Goal: Task Accomplishment & Management: Manage account settings

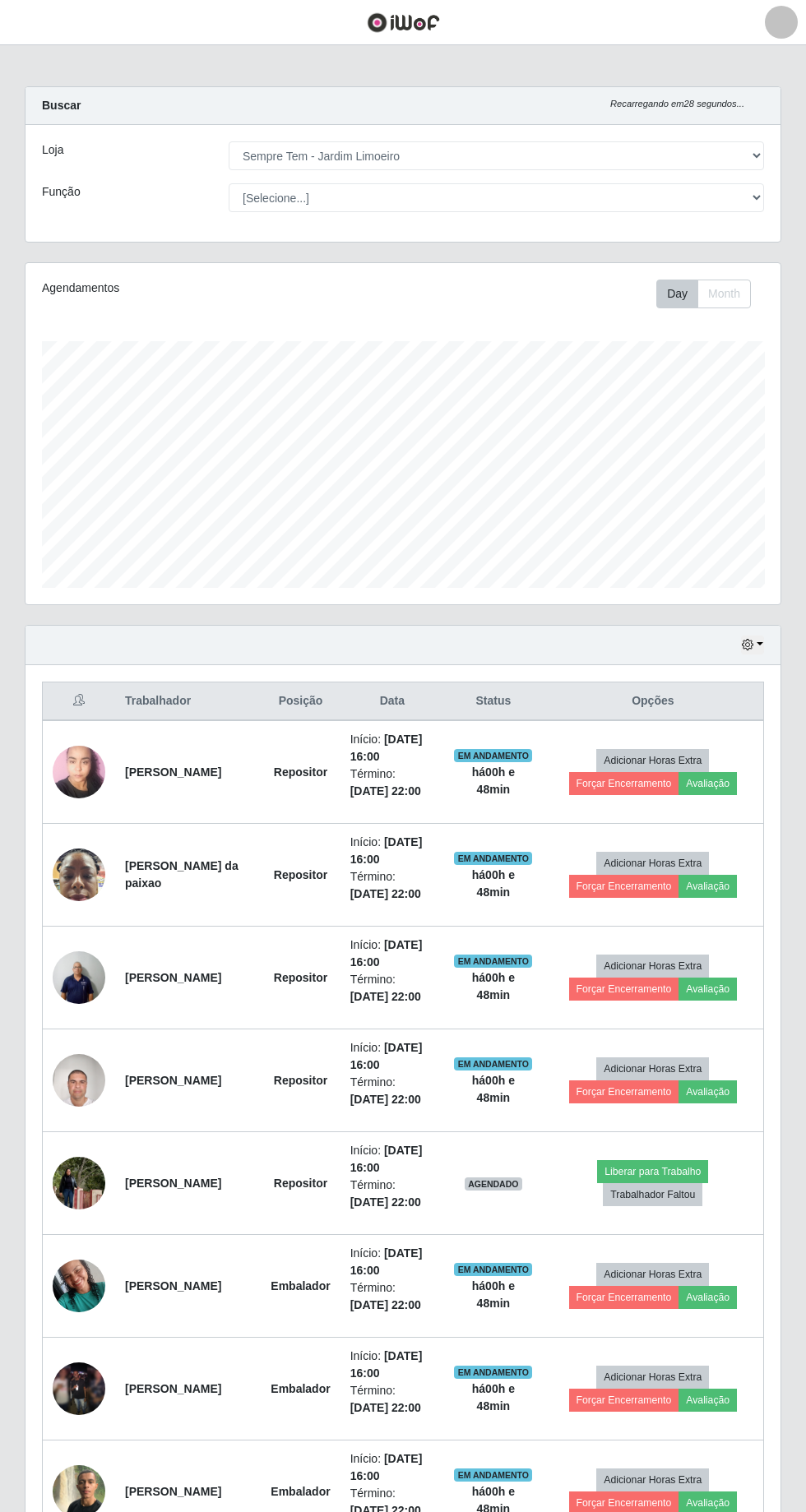
select select "508"
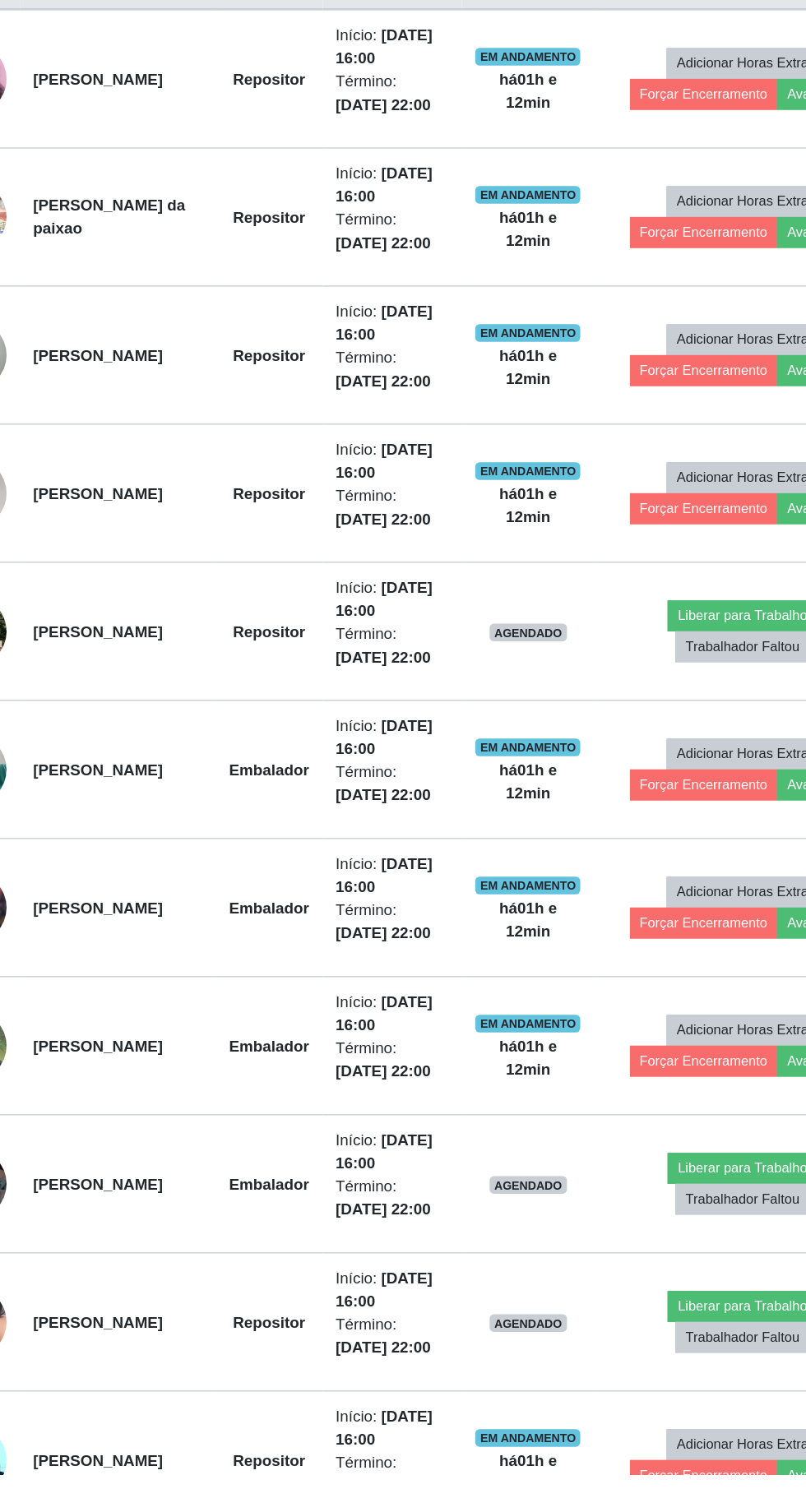
scroll to position [299, 0]
click at [297, 1186] on strong "Embalador" at bounding box center [299, 1192] width 59 height 13
click at [301, 1302] on td "Embalador" at bounding box center [300, 1295] width 79 height 103
click at [365, 1391] on li "Término: [DATE] 22:00" at bounding box center [392, 1408] width 84 height 34
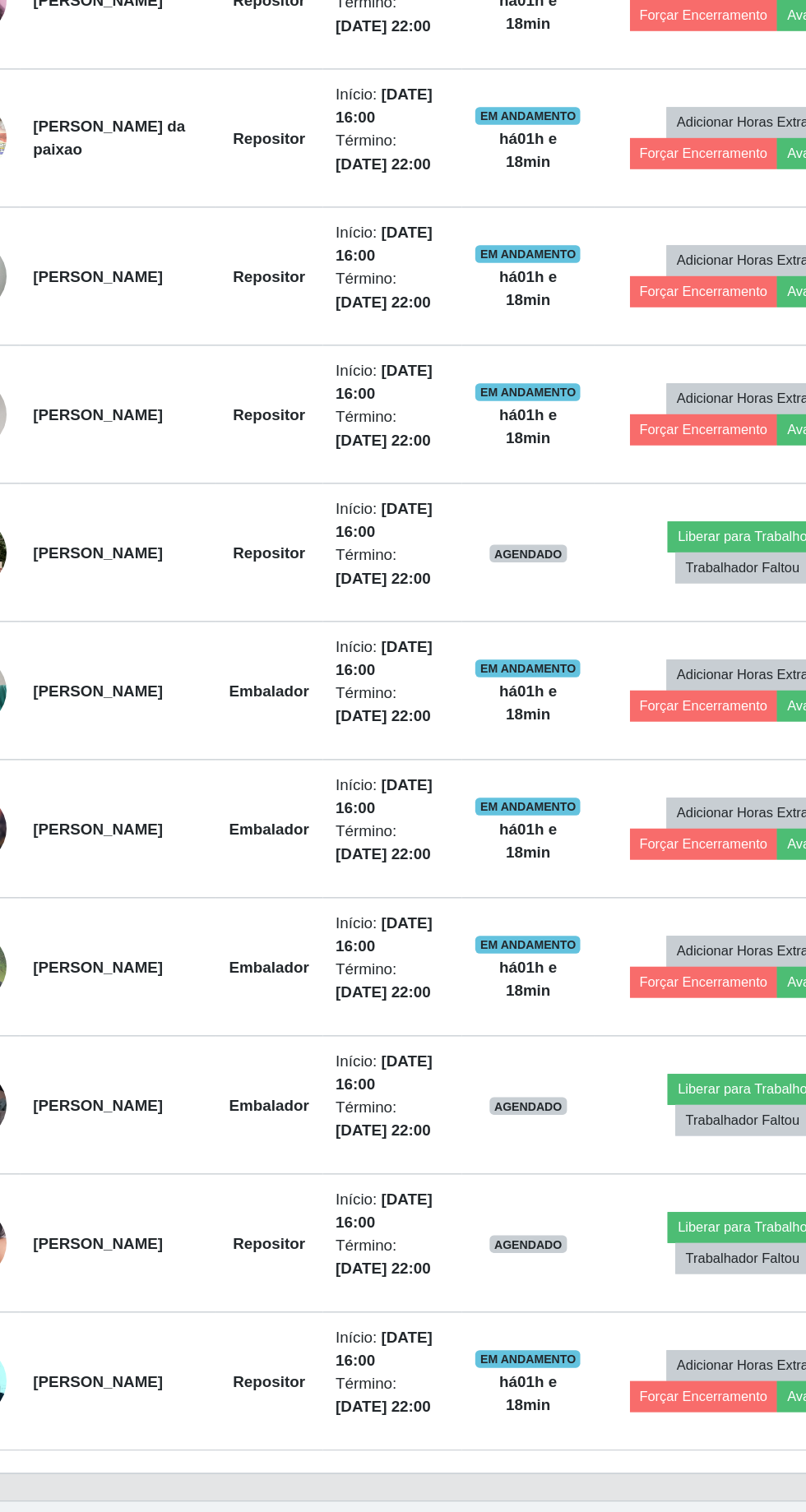
scroll to position [409, 0]
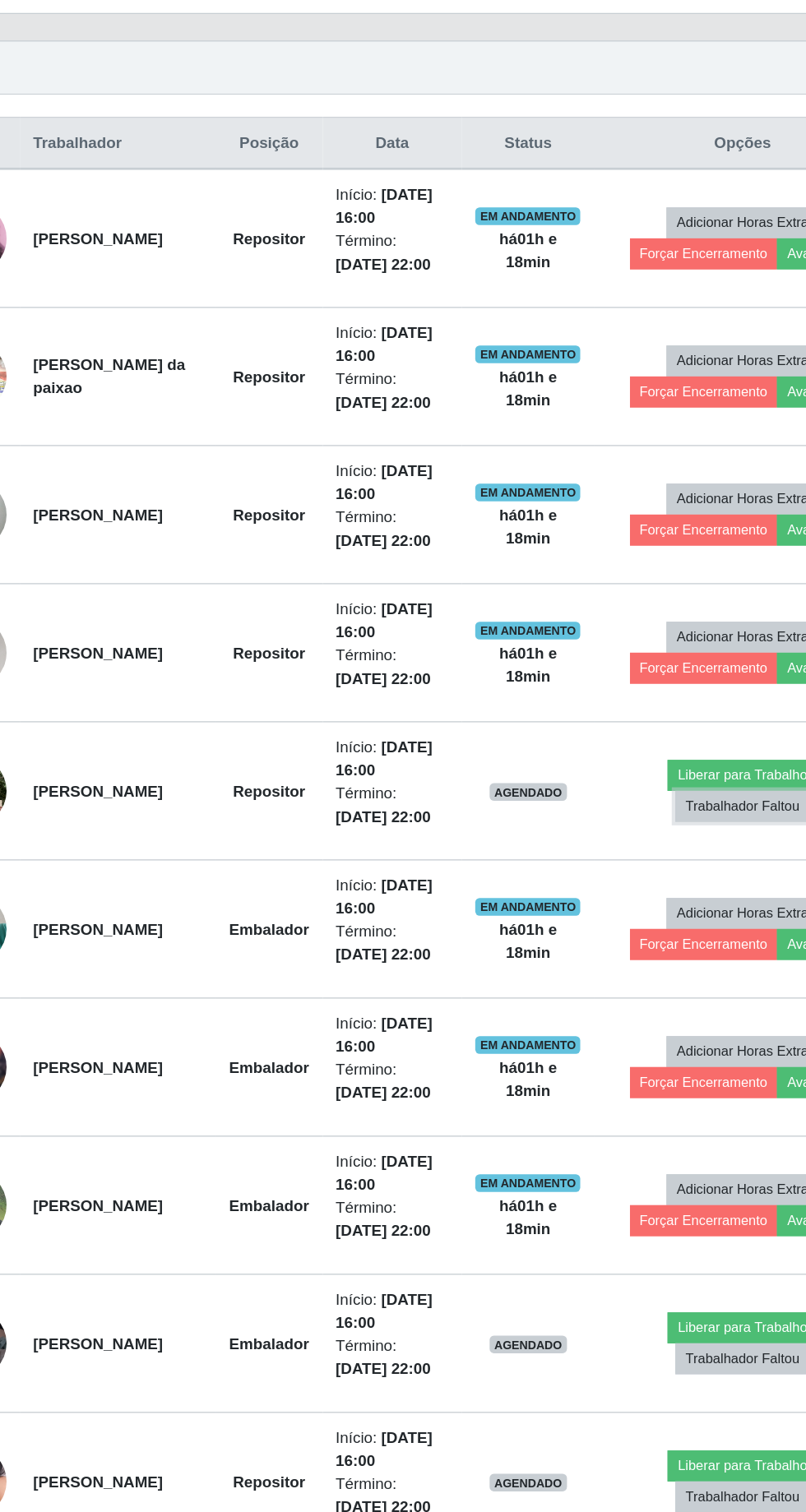
click at [659, 783] on button "Trabalhador Faltou" at bounding box center [653, 786] width 100 height 23
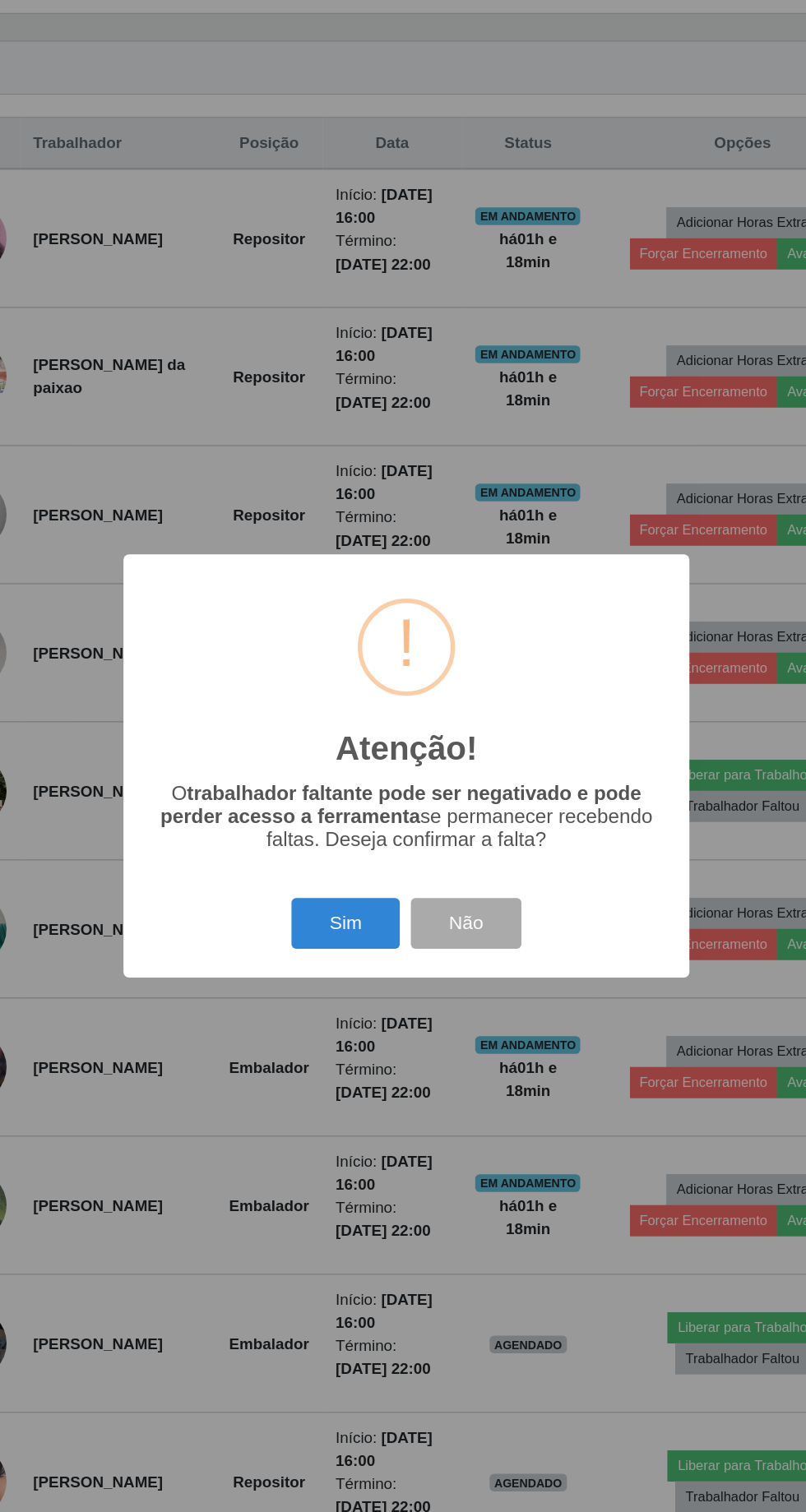
click at [367, 879] on button "Sim" at bounding box center [357, 874] width 80 height 39
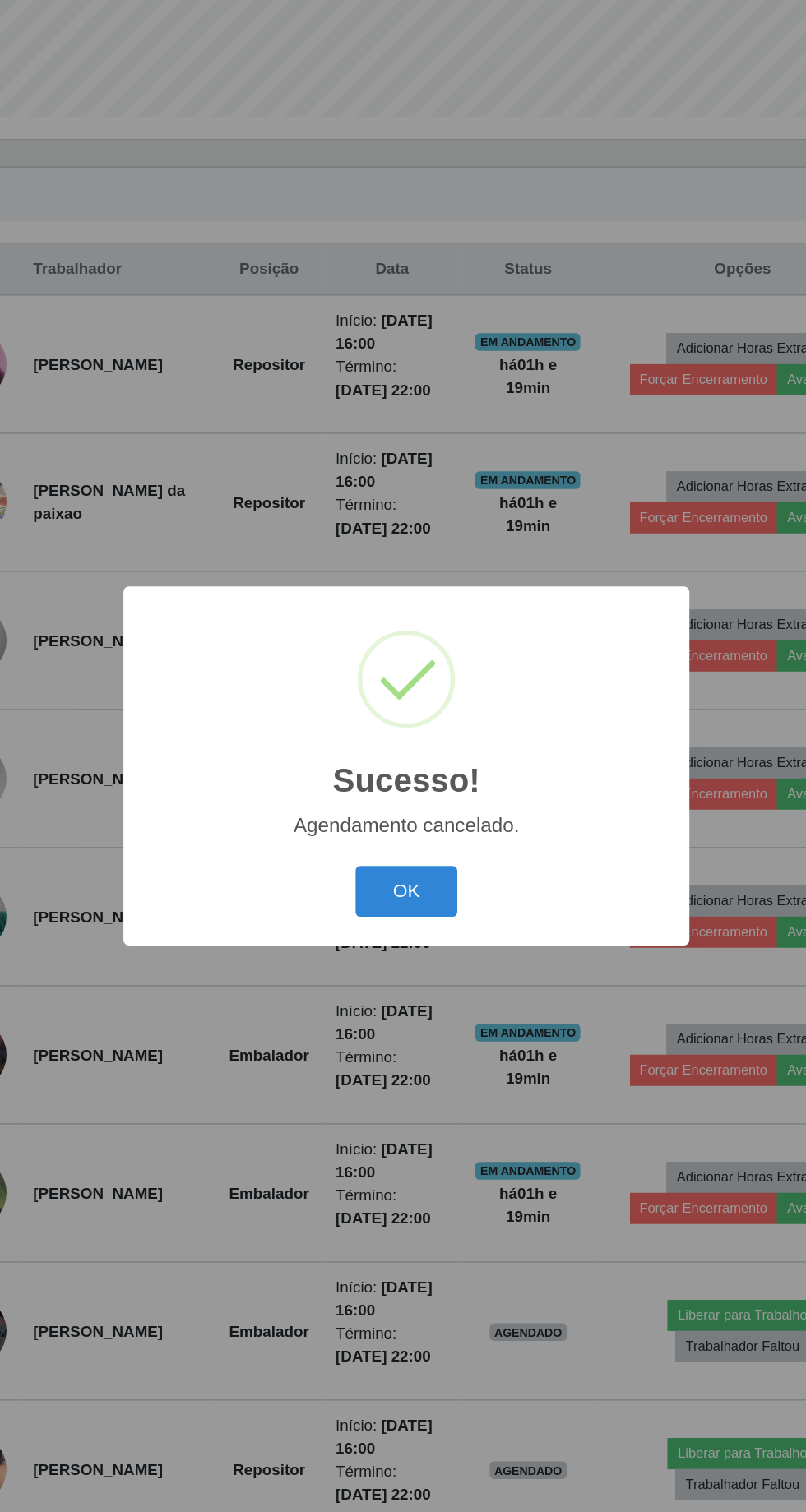
scroll to position [306, 0]
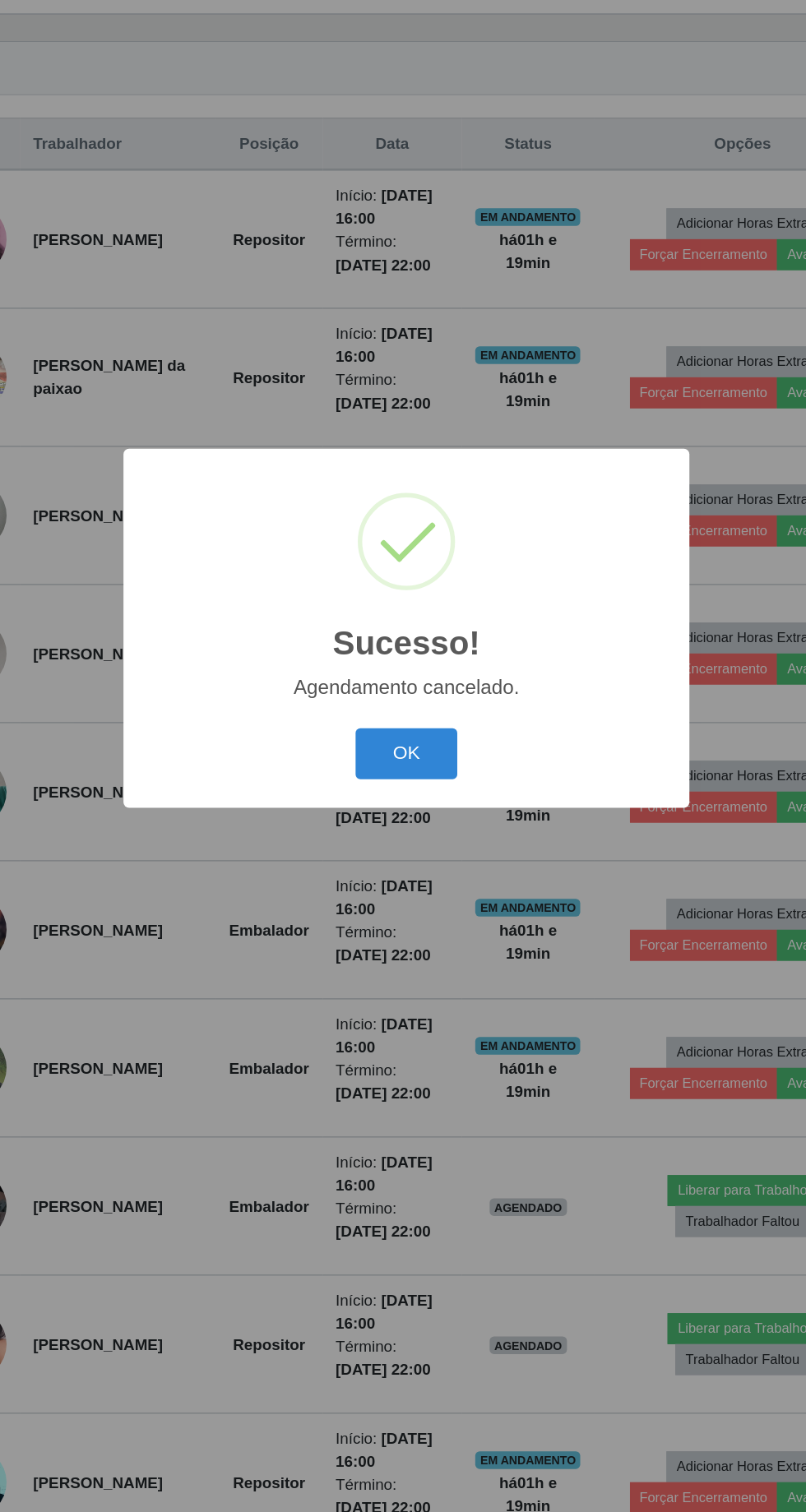
click at [416, 852] on button "OK" at bounding box center [403, 850] width 77 height 39
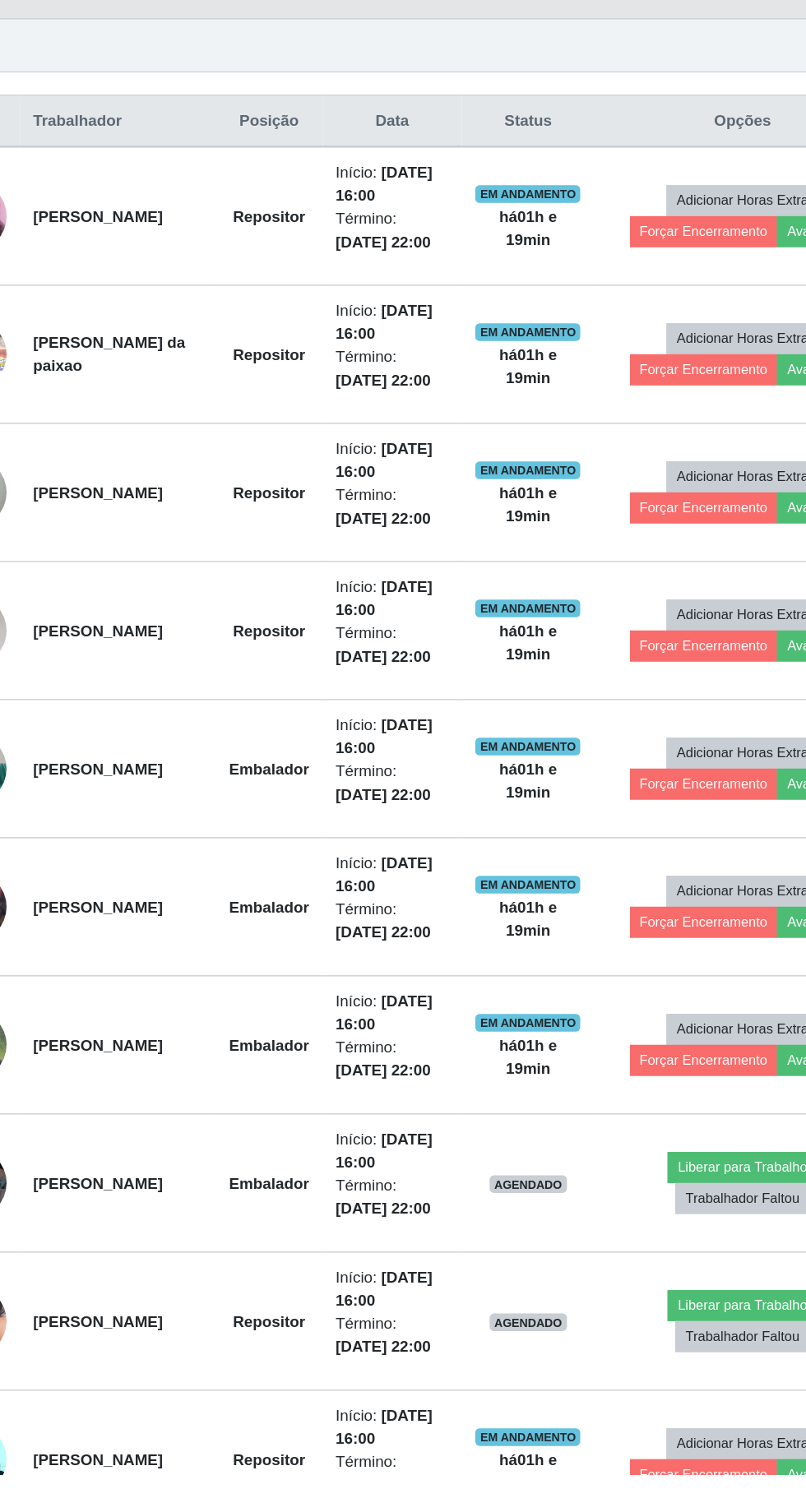
scroll to position [196, 0]
click at [653, 1299] on button "Trabalhador Faltou" at bounding box center [653, 1307] width 100 height 23
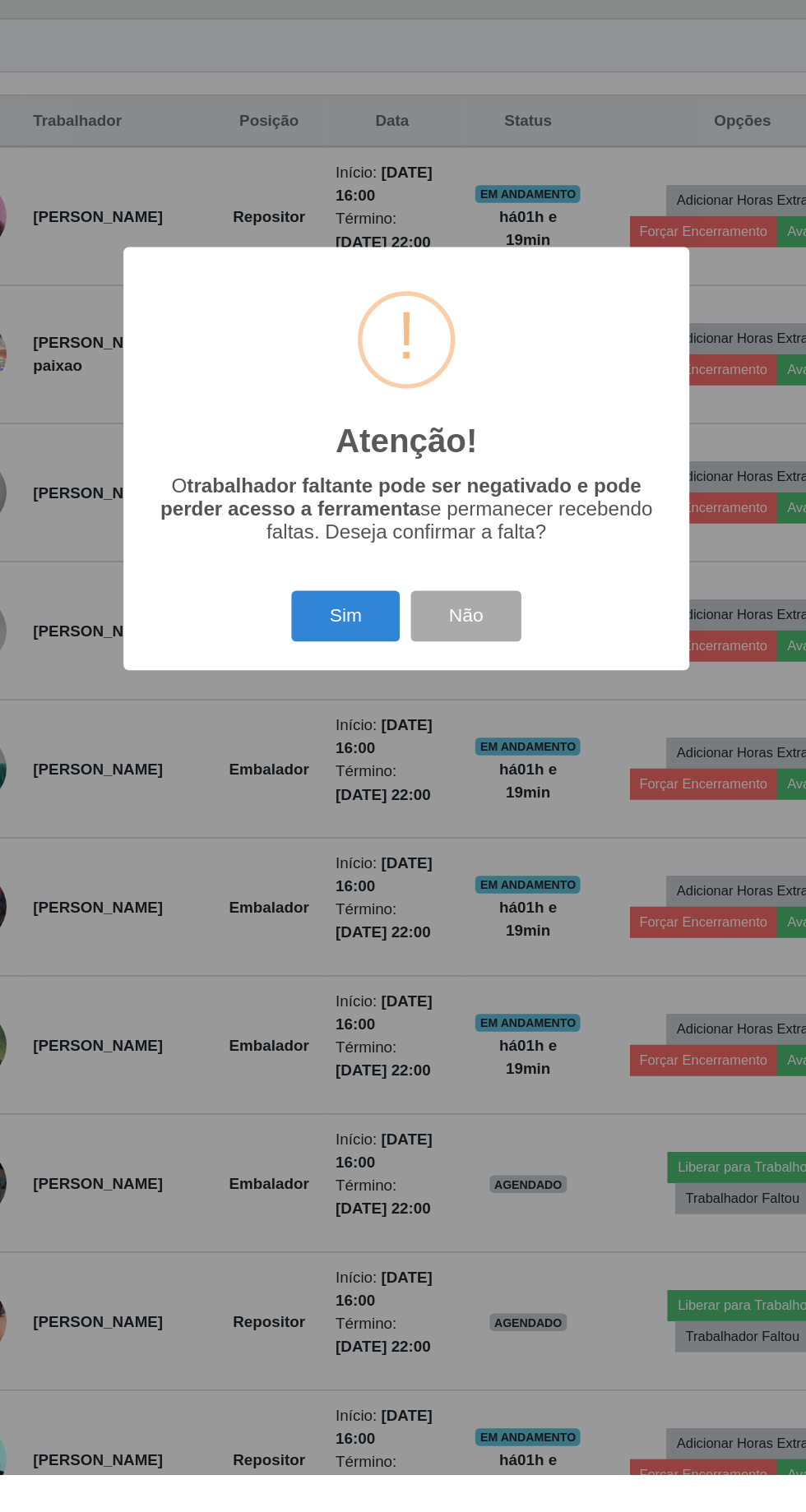
click at [363, 893] on button "Sim" at bounding box center [357, 874] width 80 height 39
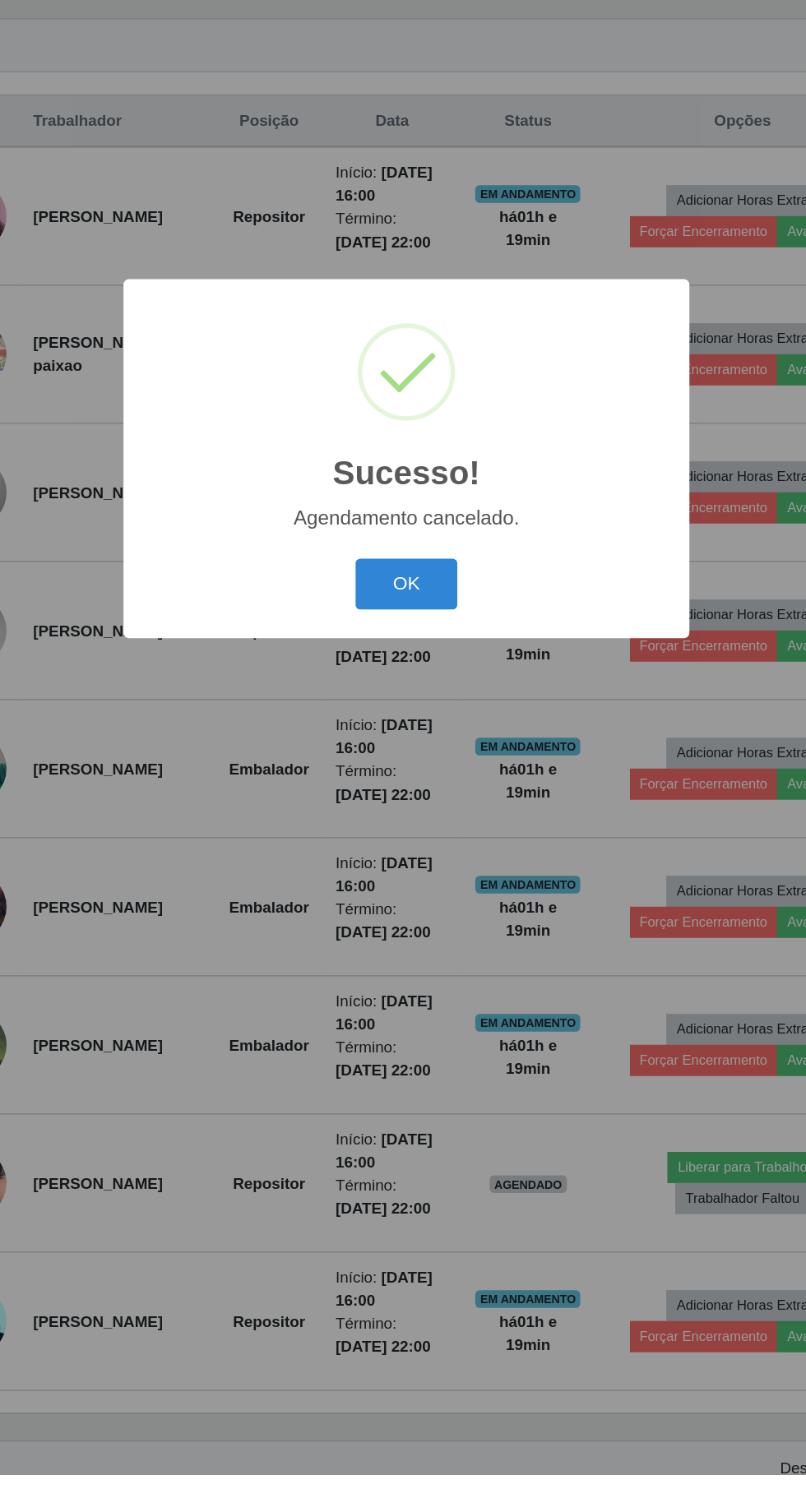
scroll to position [94, 0]
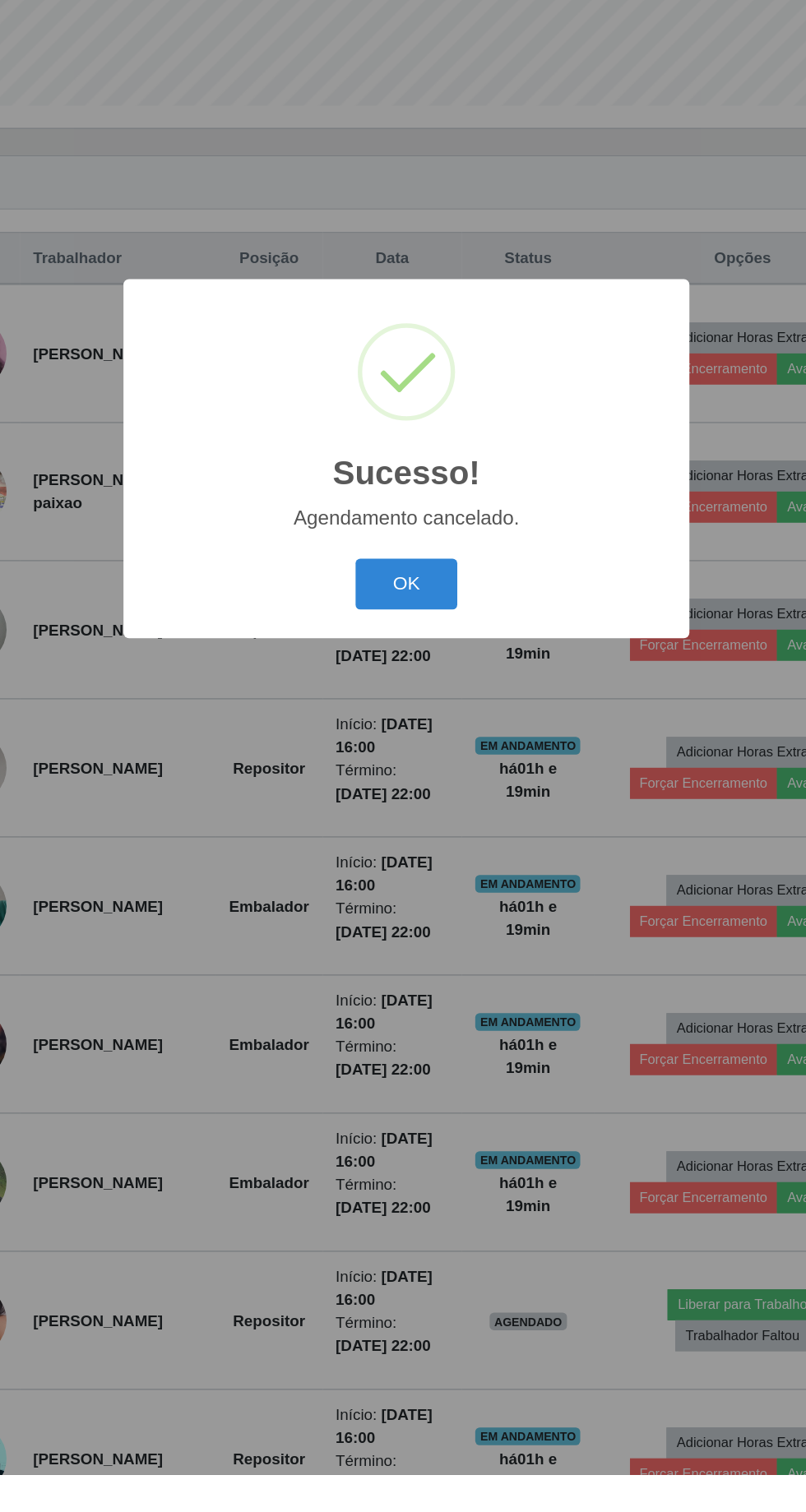
click at [418, 869] on button "OK" at bounding box center [403, 850] width 77 height 39
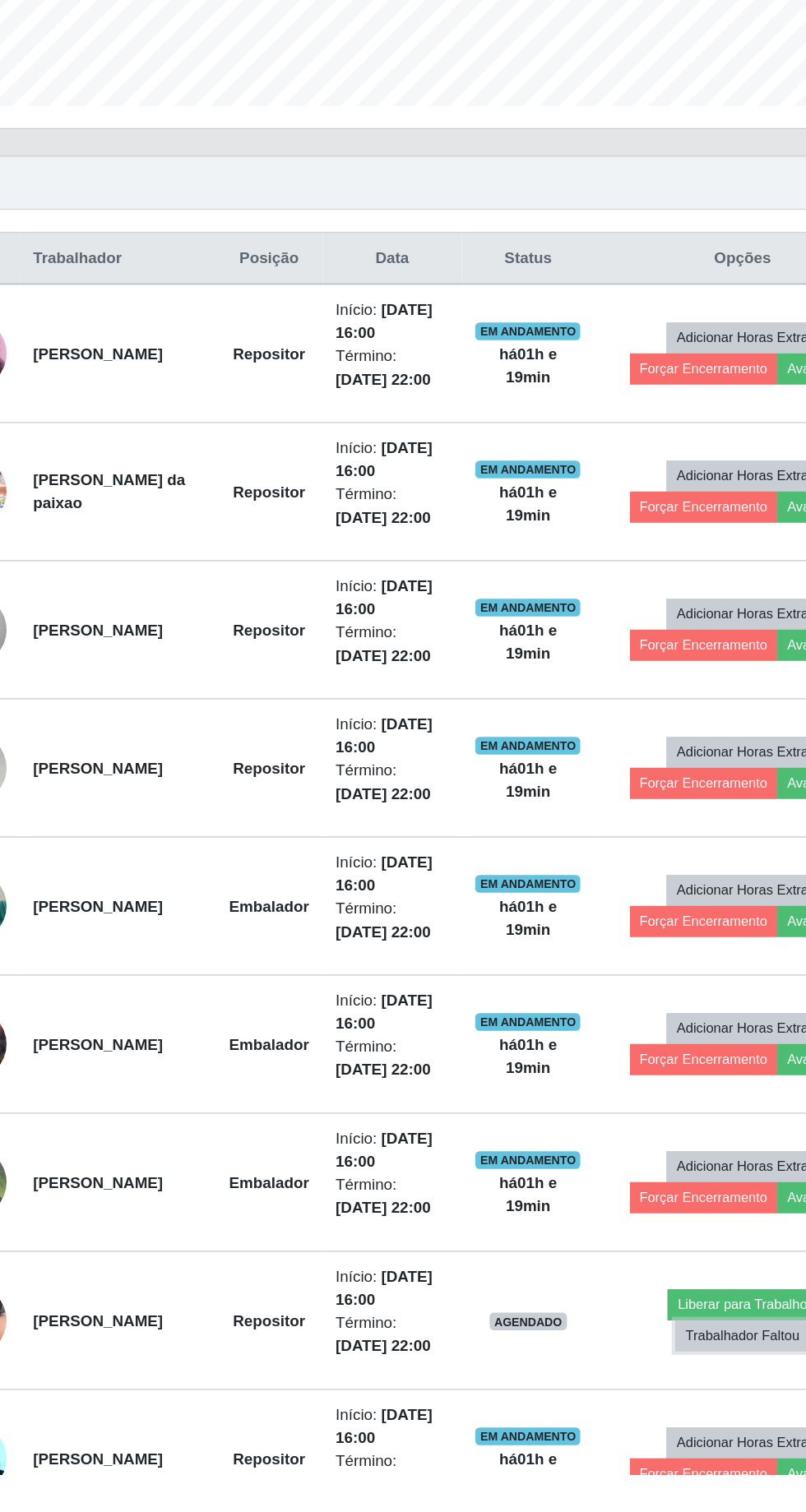
click at [654, 1400] on button "Trabalhador Faltou" at bounding box center [653, 1409] width 100 height 23
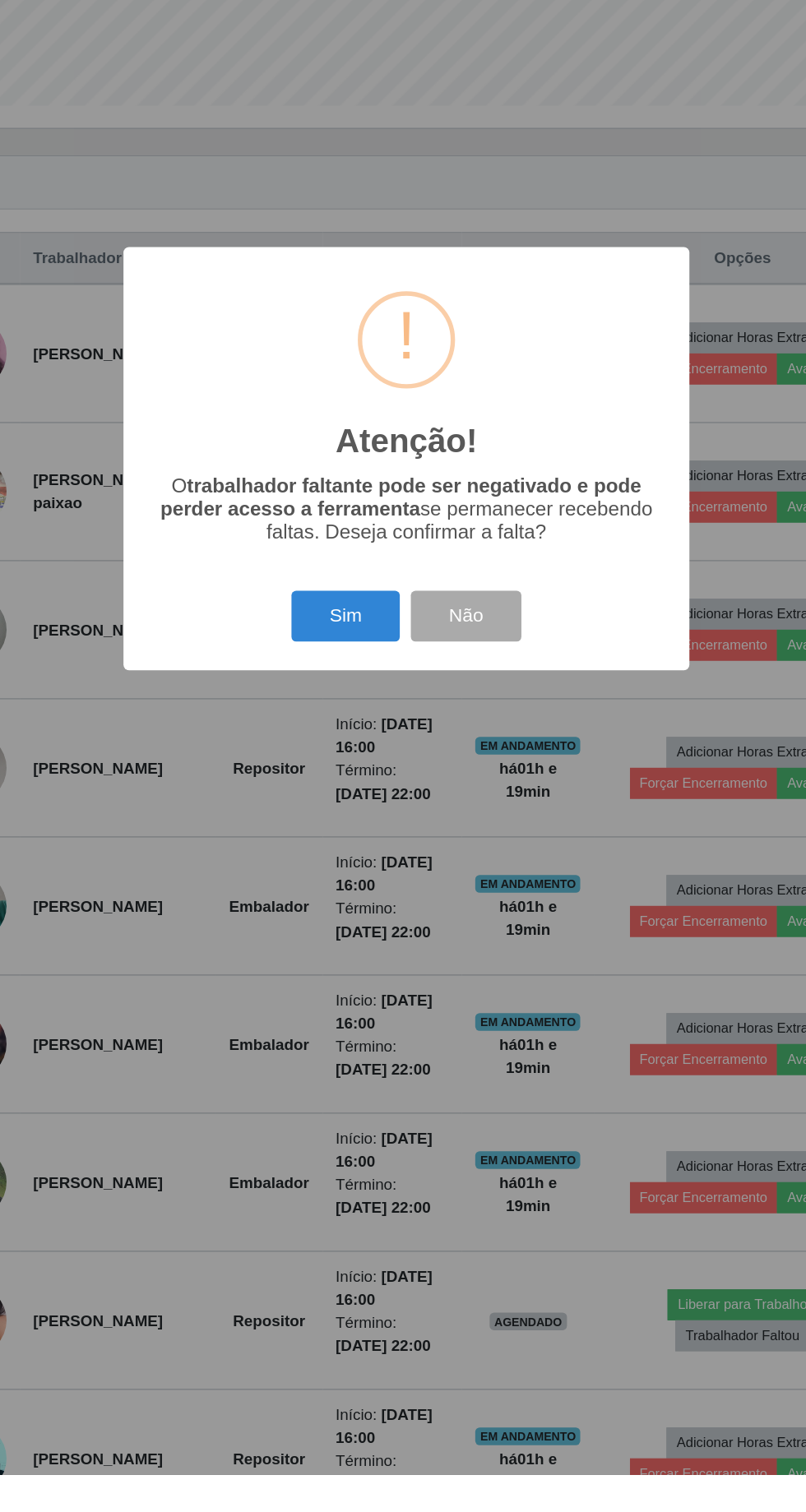
click at [355, 893] on button "Sim" at bounding box center [357, 874] width 80 height 39
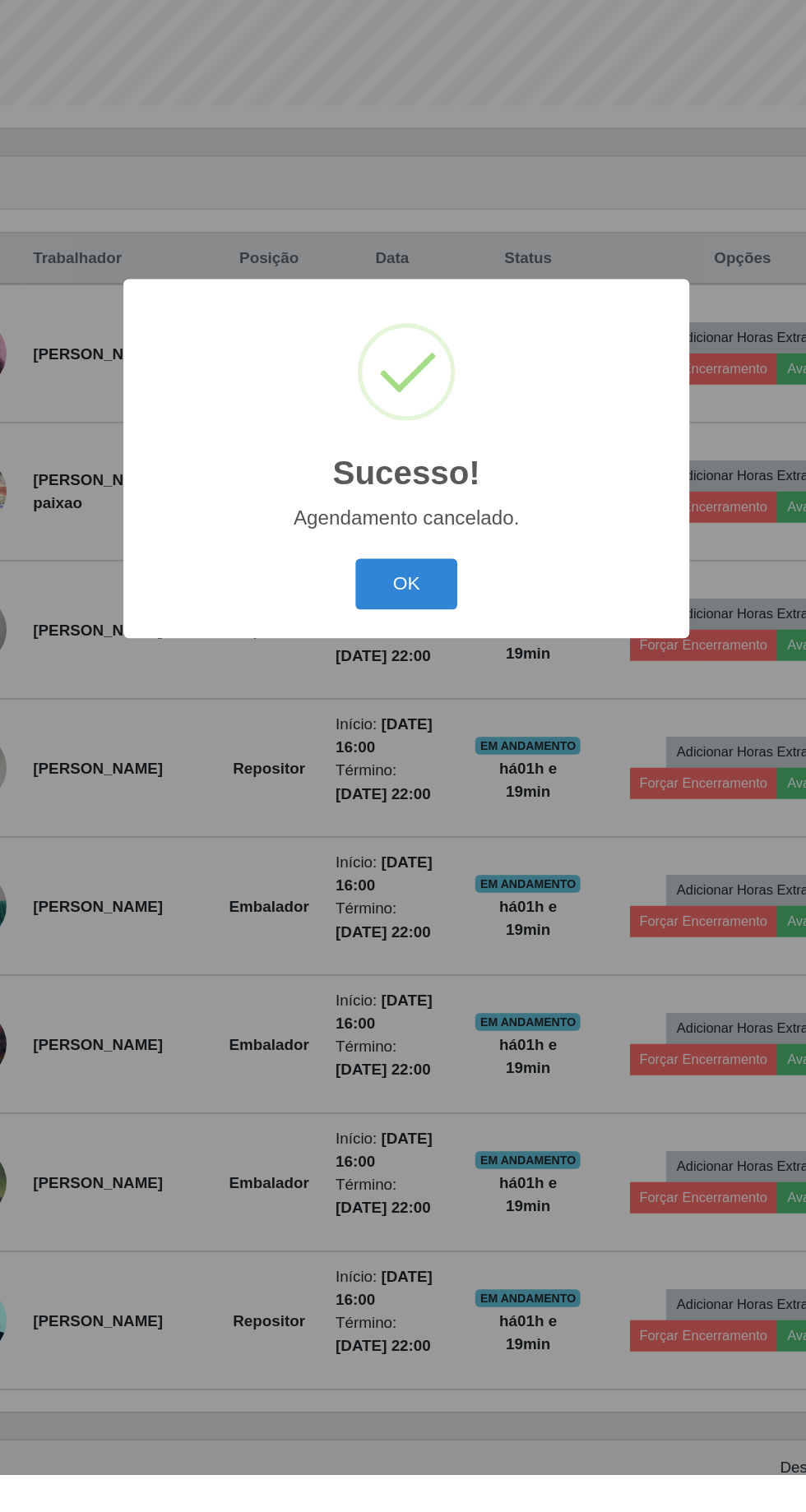
scroll to position [0, 0]
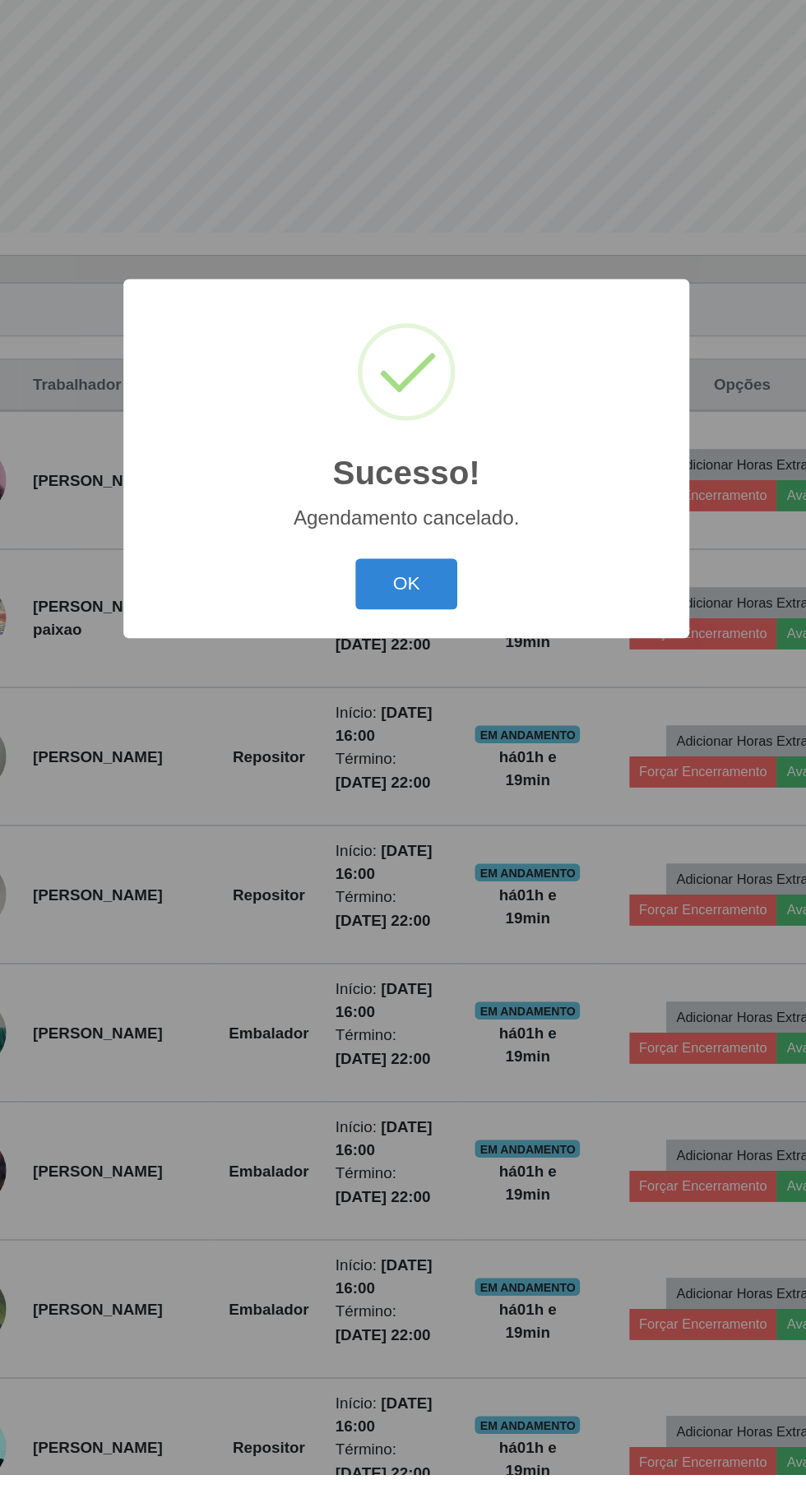
click at [412, 869] on button "OK" at bounding box center [403, 850] width 77 height 39
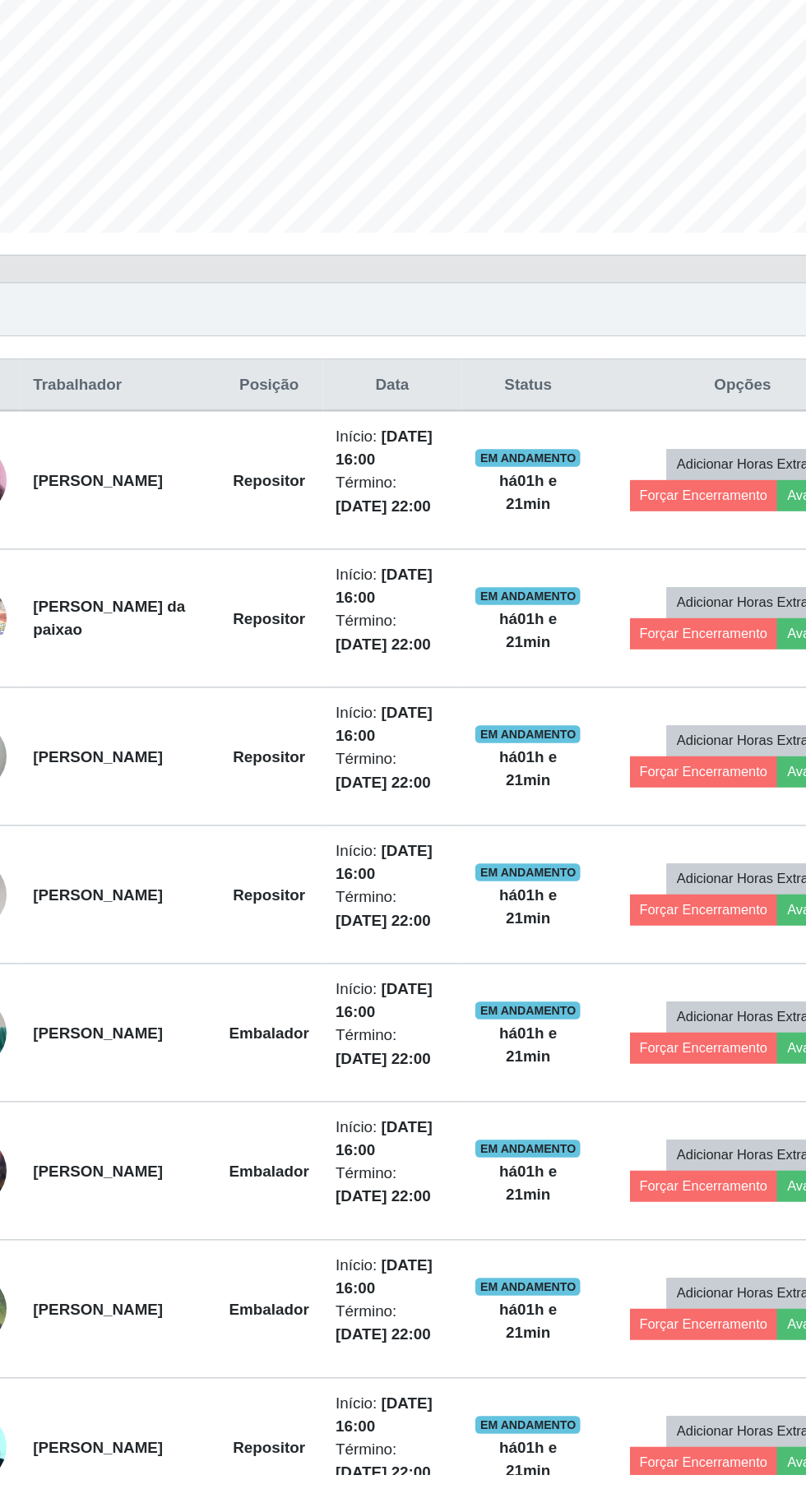
scroll to position [31, 0]
